Goal: Navigation & Orientation: Find specific page/section

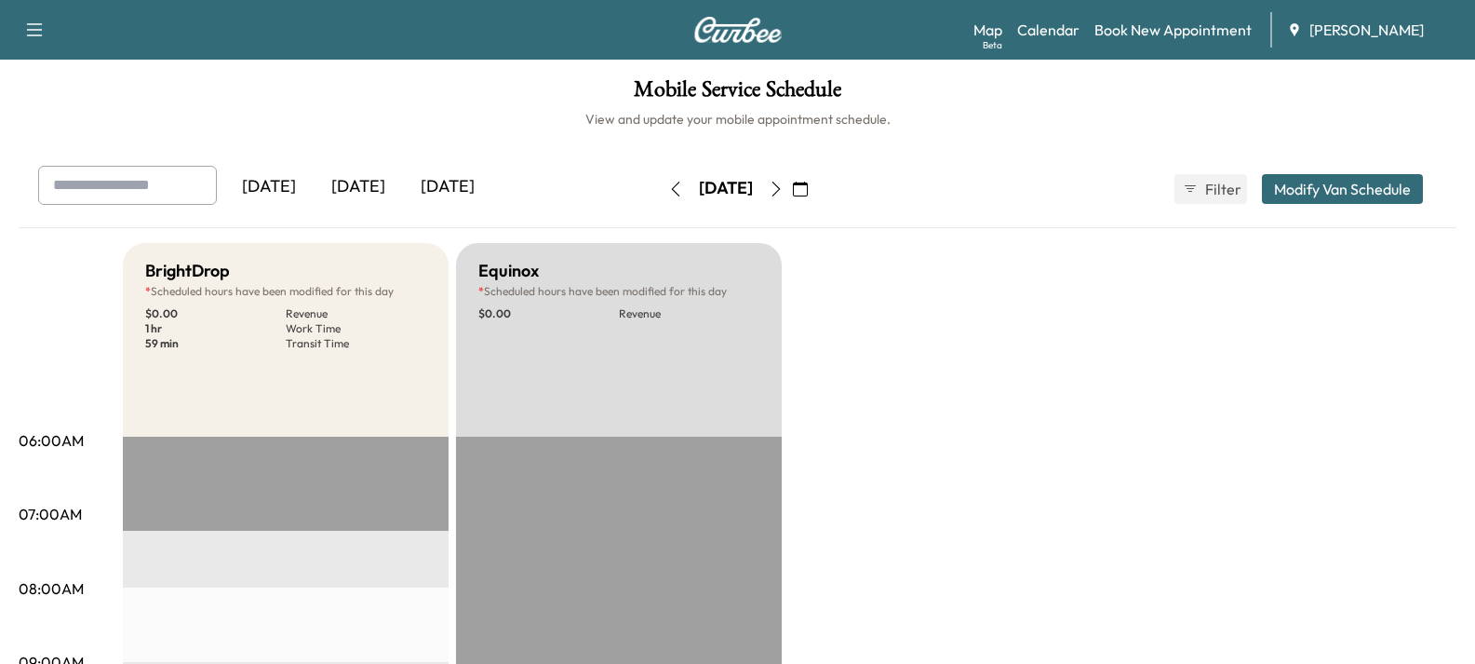
click at [372, 190] on div "[DATE]" at bounding box center [358, 187] width 89 height 43
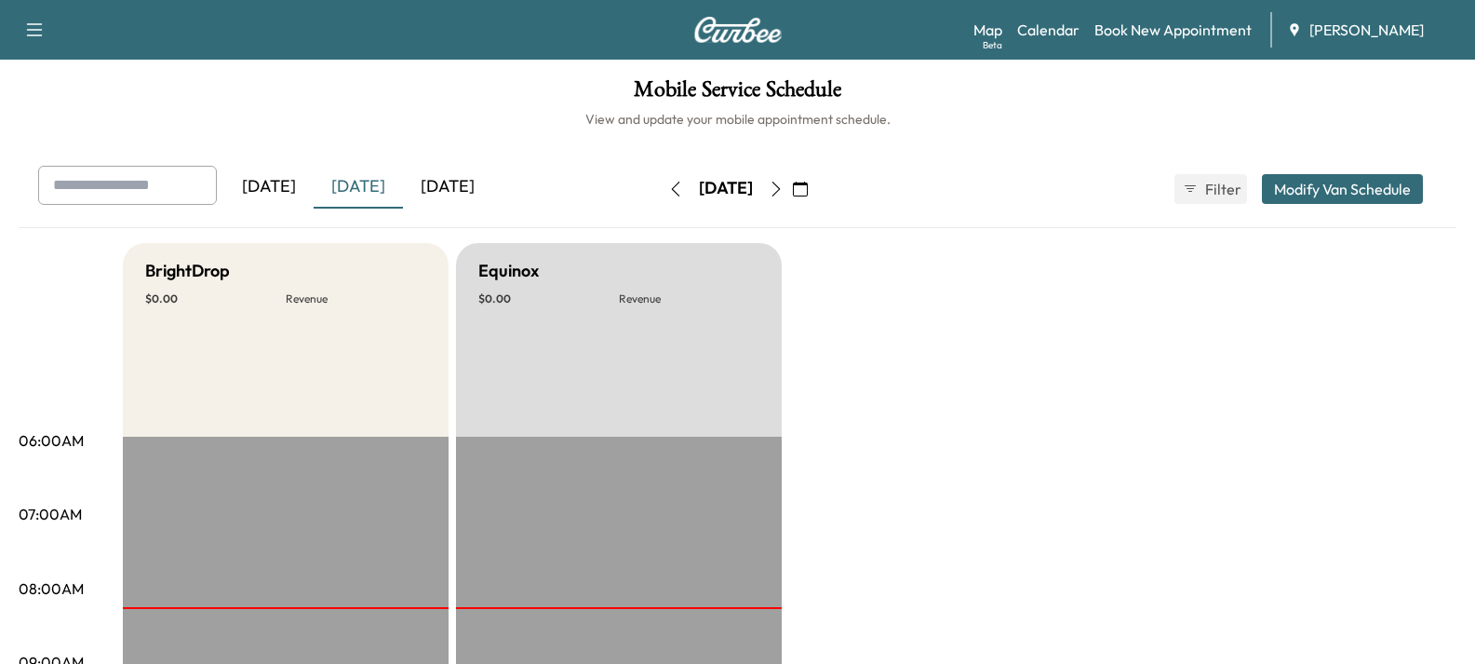
click at [792, 191] on button "button" at bounding box center [776, 189] width 32 height 30
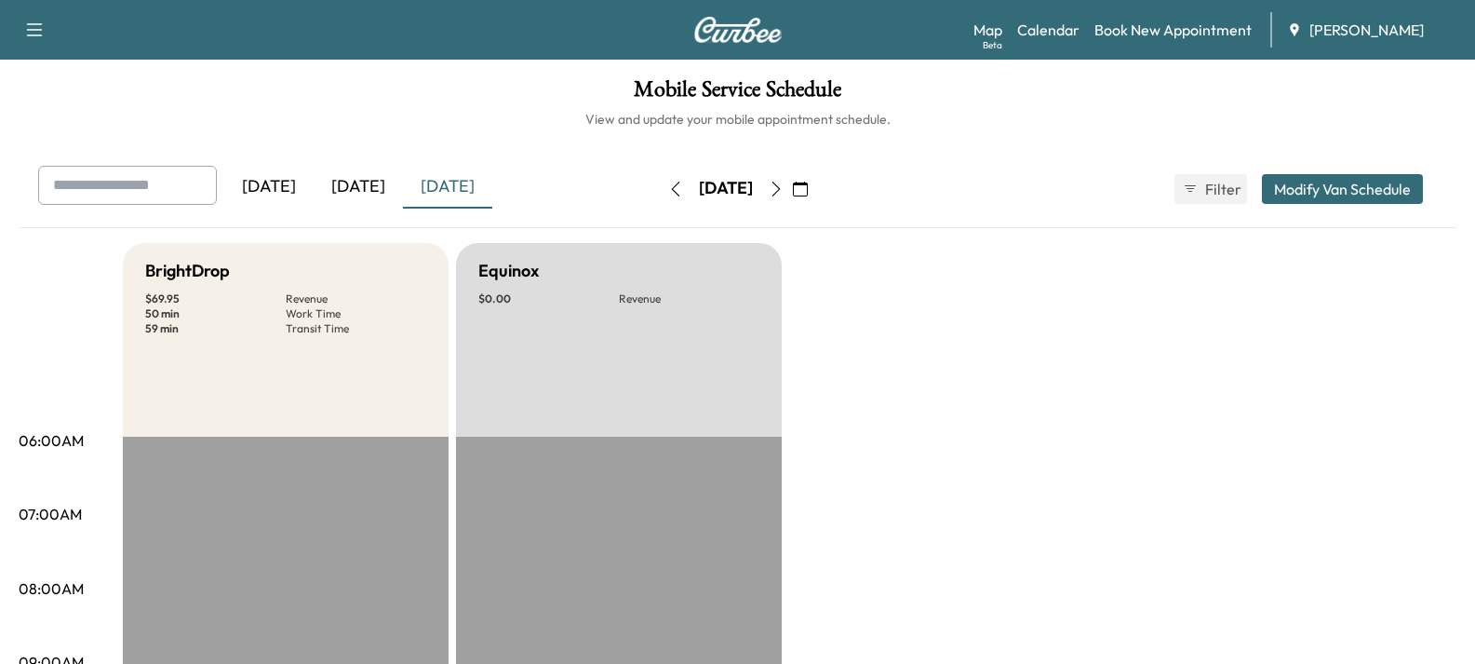
click at [808, 185] on icon "button" at bounding box center [800, 188] width 15 height 15
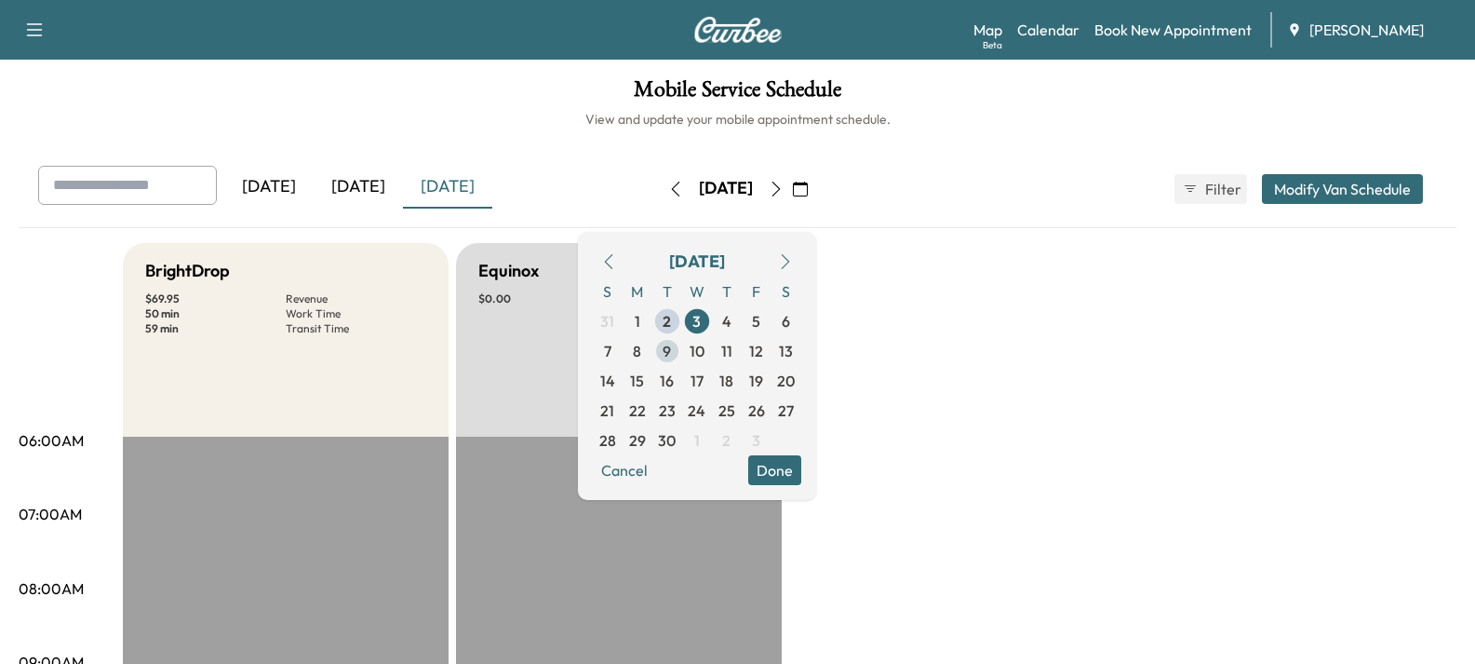
click at [671, 347] on span "9" at bounding box center [667, 351] width 8 height 22
click at [801, 472] on button "Done" at bounding box center [774, 470] width 53 height 30
